Goal: Navigation & Orientation: Find specific page/section

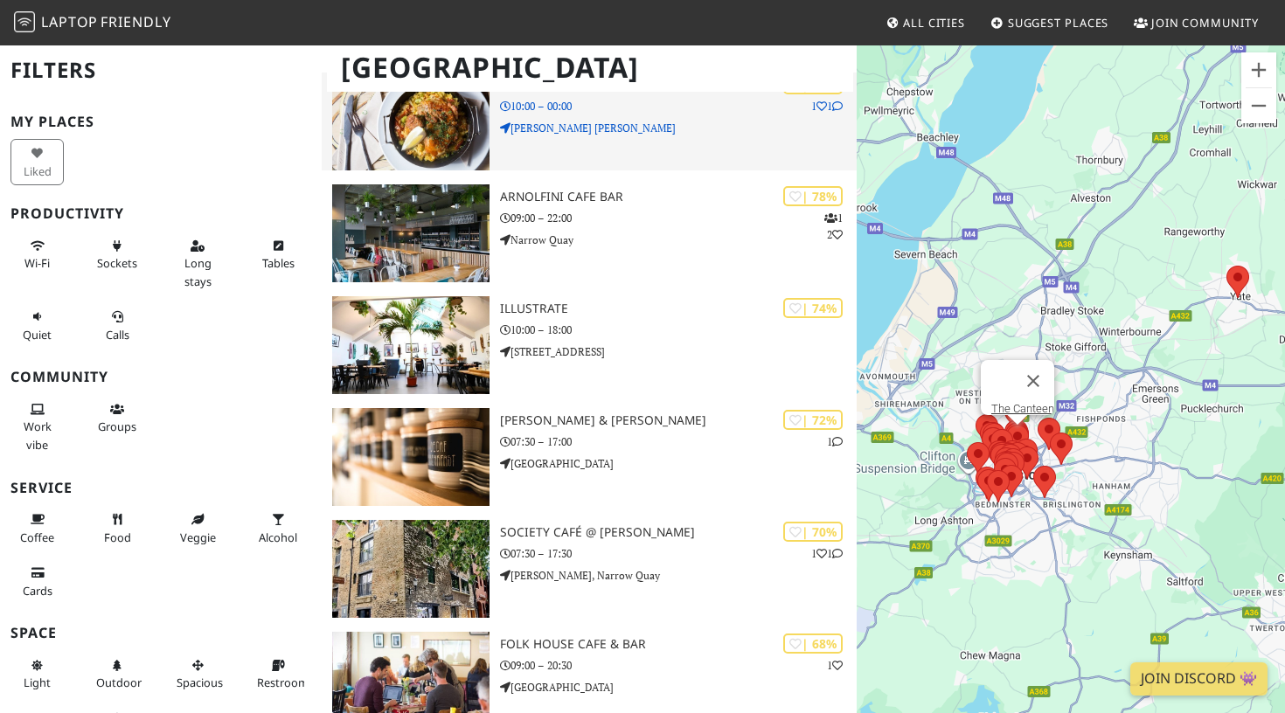
scroll to position [1364, 0]
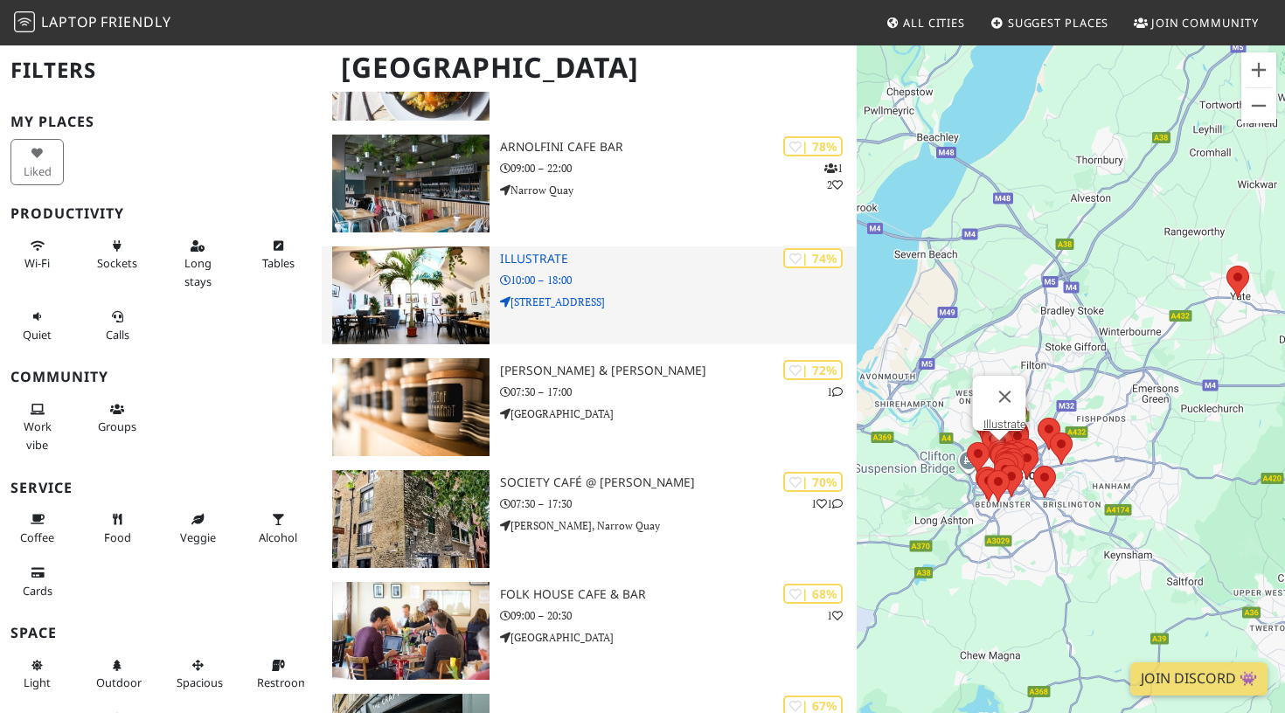
click at [551, 258] on h3 "Illustrate" at bounding box center [678, 259] width 357 height 15
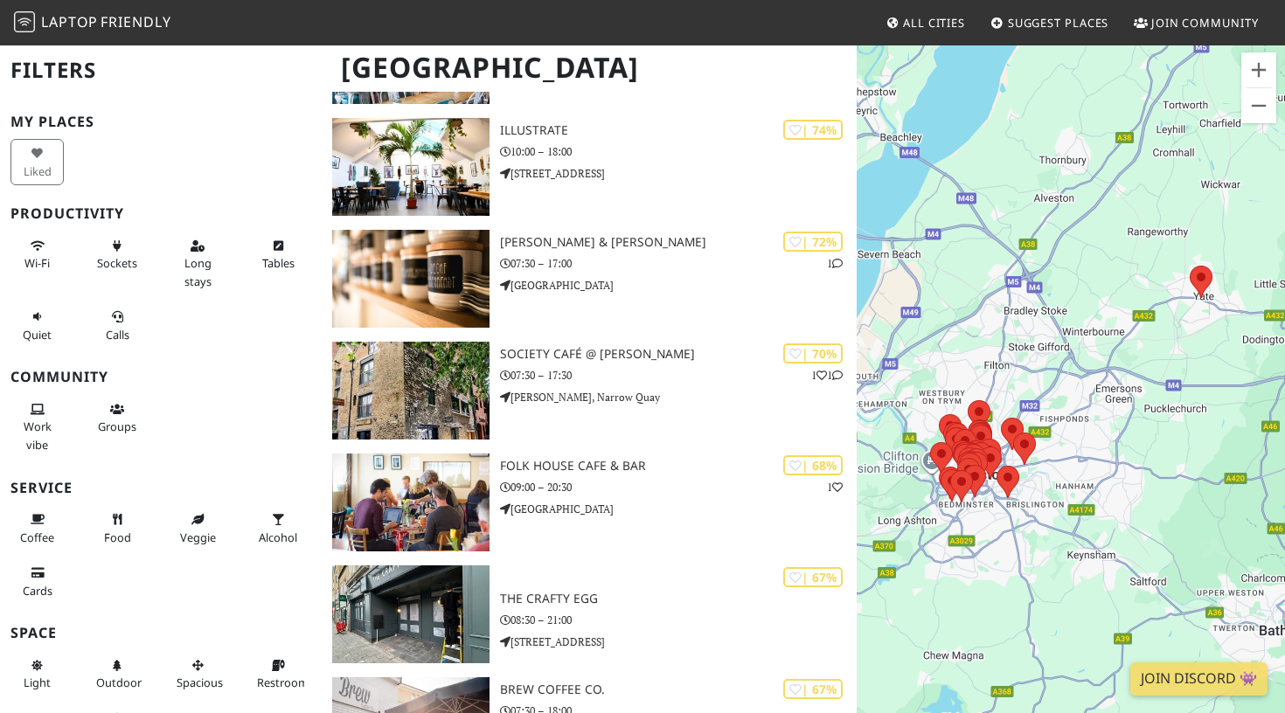
scroll to position [1495, 0]
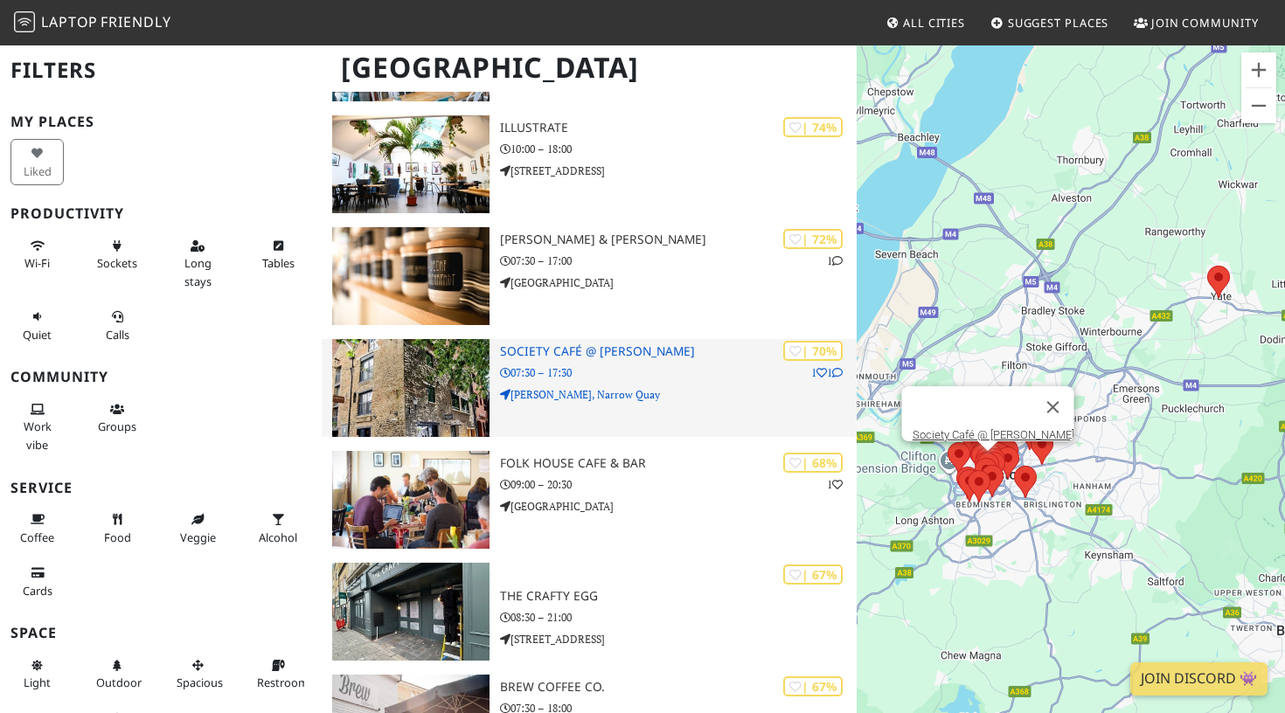
click at [610, 351] on h3 "Society Café @ [PERSON_NAME]" at bounding box center [678, 351] width 357 height 15
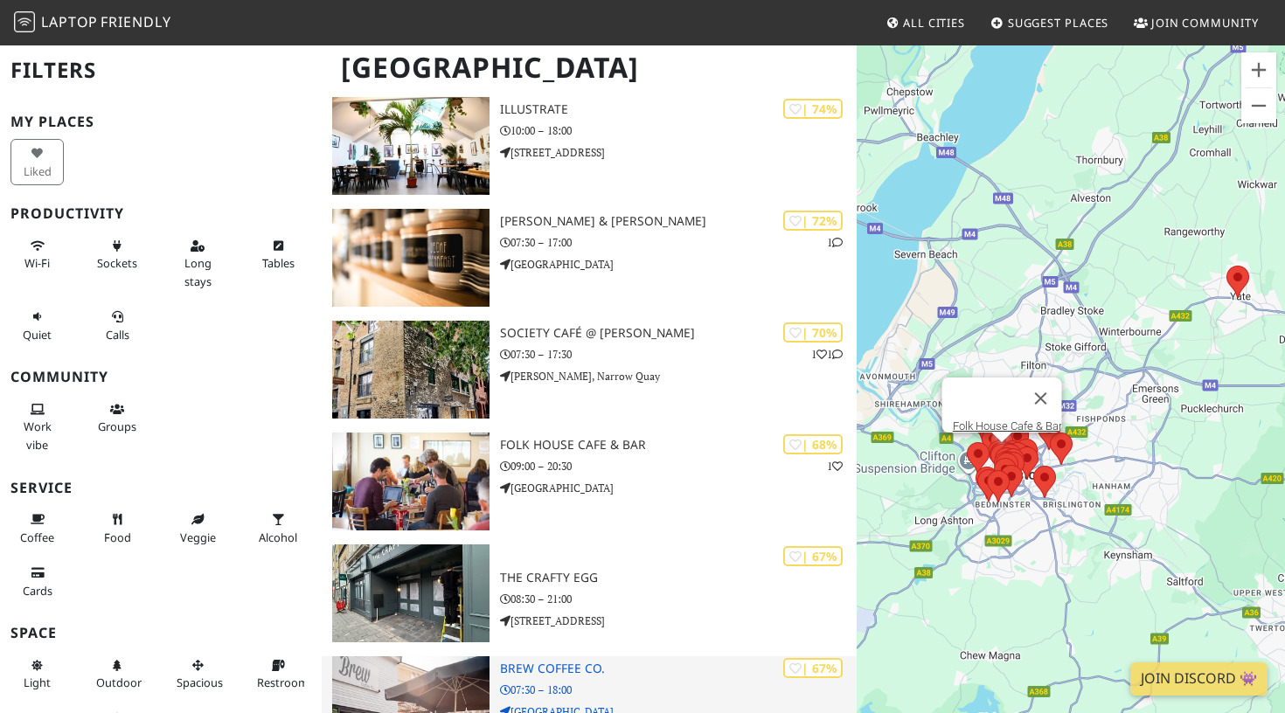
scroll to position [1694, 0]
